Goal: Complete application form: Complete application form

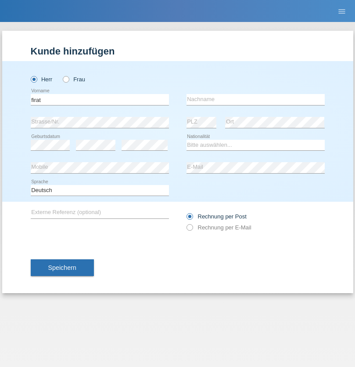
type input "firat"
click at [256, 99] on input "text" at bounding box center [256, 99] width 138 height 11
type input "kara"
select select "CH"
radio input "true"
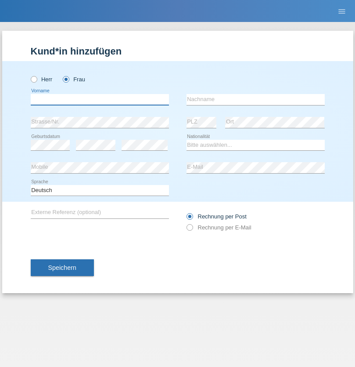
click at [100, 99] on input "text" at bounding box center [100, 99] width 138 height 11
type input "Nuria"
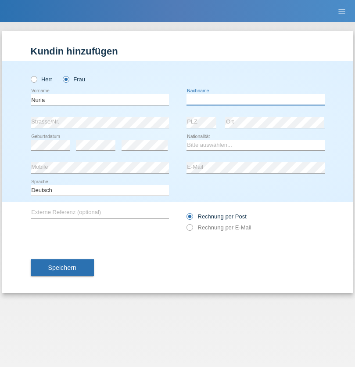
click at [256, 99] on input "text" at bounding box center [256, 99] width 138 height 11
type input "D'Antino"
select select "CH"
